Goal: Task Accomplishment & Management: Use online tool/utility

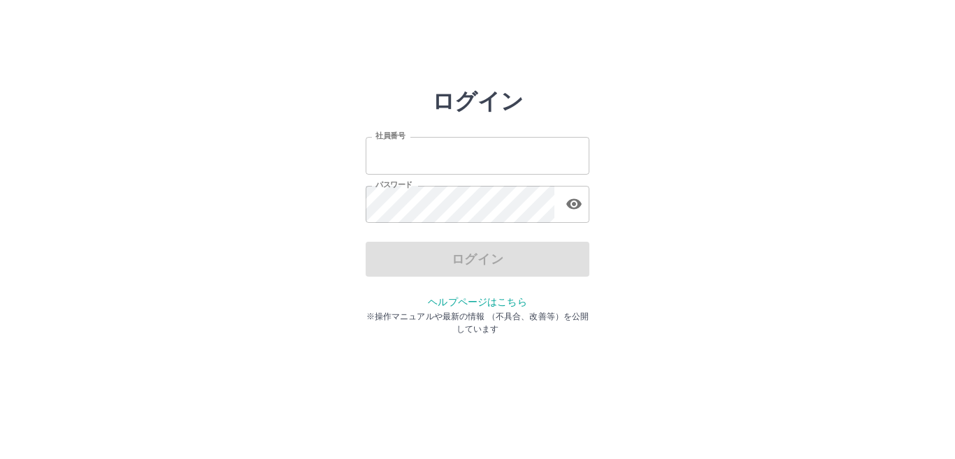
type input "*******"
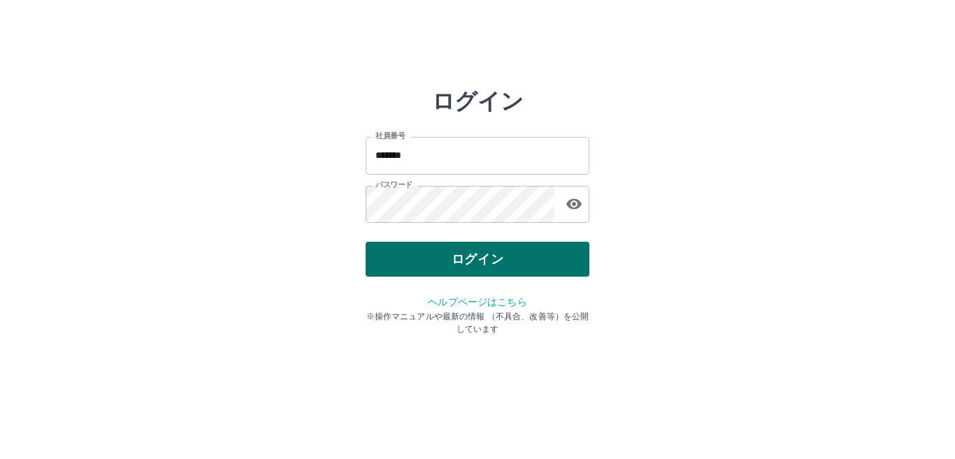
drag, startPoint x: 0, startPoint y: 0, endPoint x: 434, endPoint y: 260, distance: 506.2
click at [434, 260] on div "ログイン" at bounding box center [478, 259] width 224 height 35
click at [434, 260] on button "ログイン" at bounding box center [478, 259] width 224 height 35
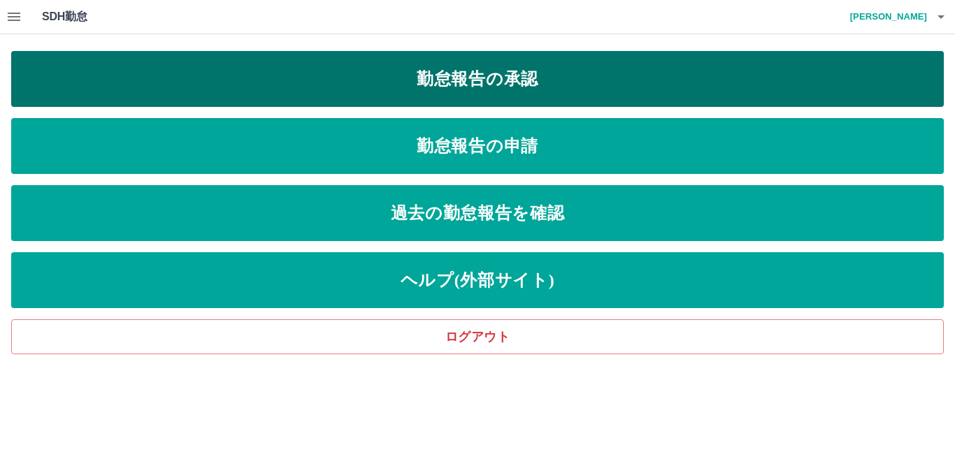
click at [517, 78] on link "勤怠報告の承認" at bounding box center [477, 79] width 933 height 56
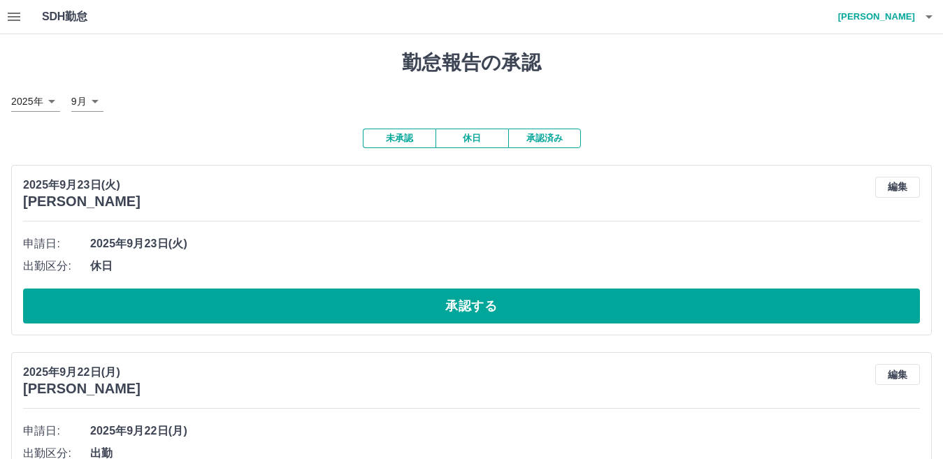
click at [16, 20] on icon "button" at bounding box center [14, 17] width 13 height 8
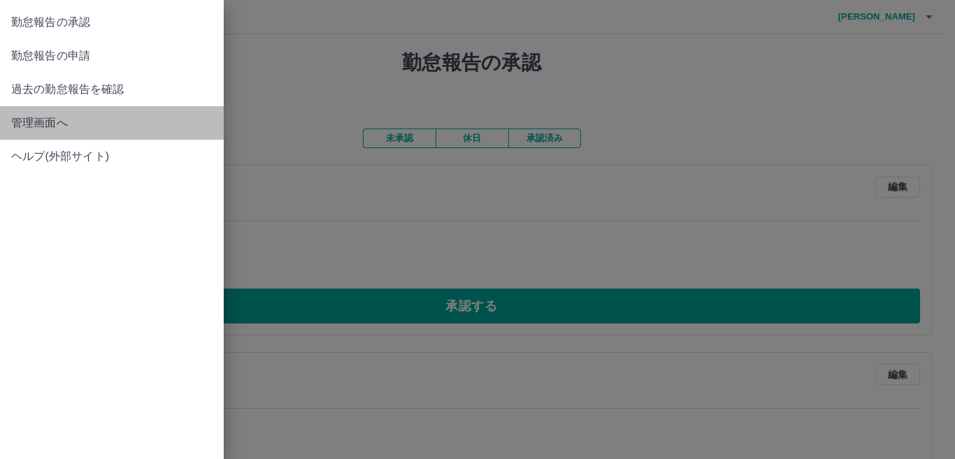
click at [27, 120] on span "管理画面へ" at bounding box center [111, 123] width 201 height 17
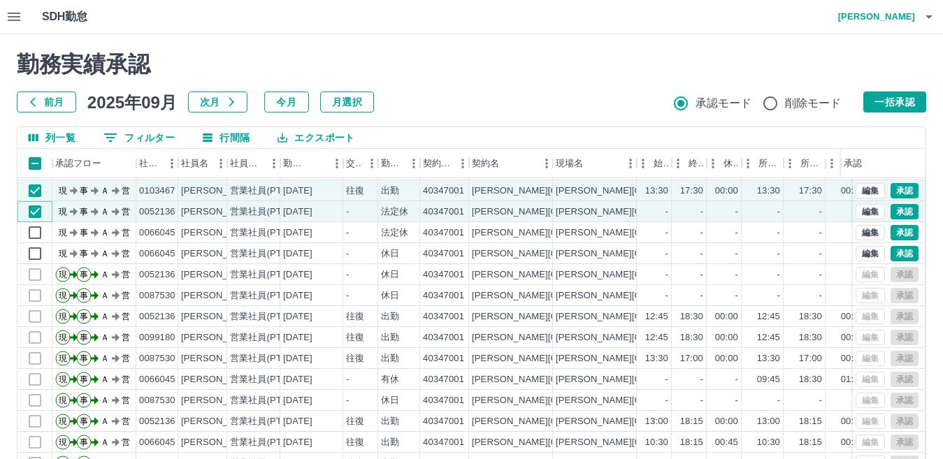
scroll to position [73, 0]
click at [897, 103] on button "一括承認" at bounding box center [895, 102] width 63 height 21
